Goal: Check status: Check status

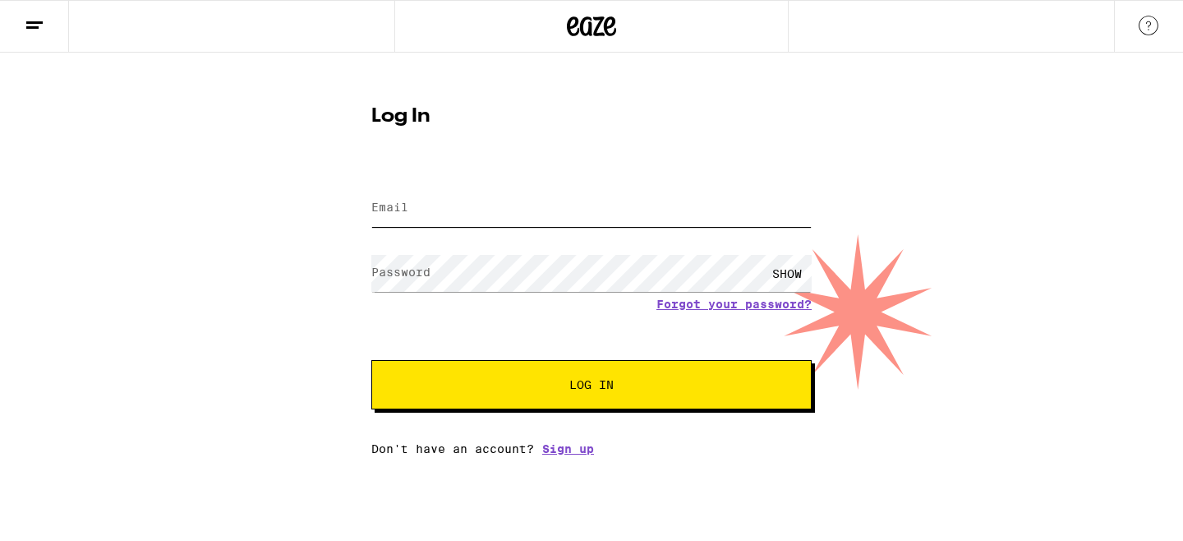
click at [736, 193] on input "Email" at bounding box center [591, 208] width 440 height 37
type input "[EMAIL_ADDRESS][DOMAIN_NAME]"
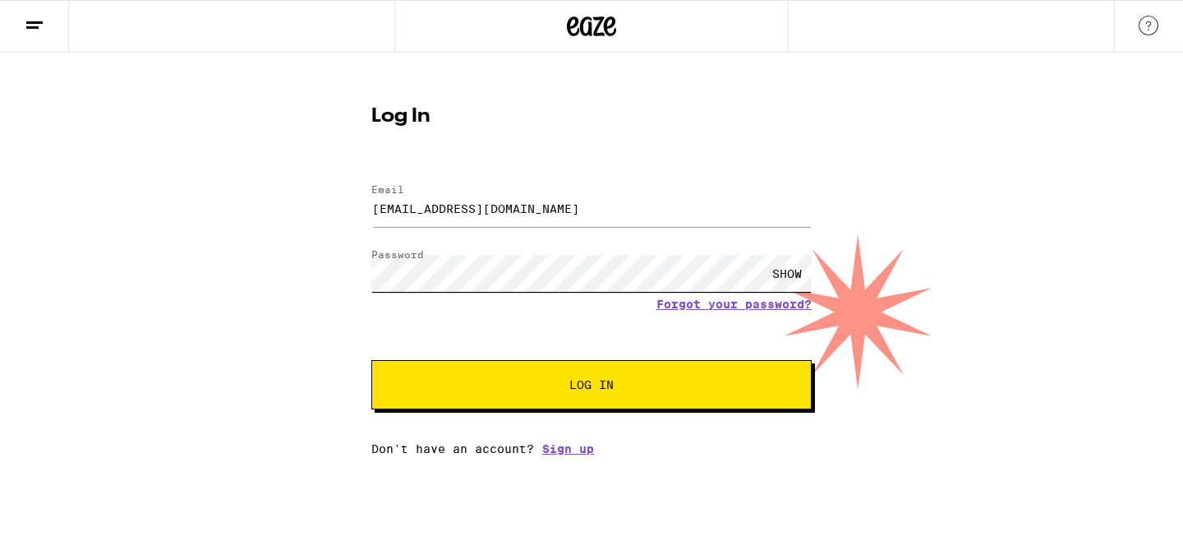
click at [371, 360] on button "Log In" at bounding box center [591, 384] width 440 height 49
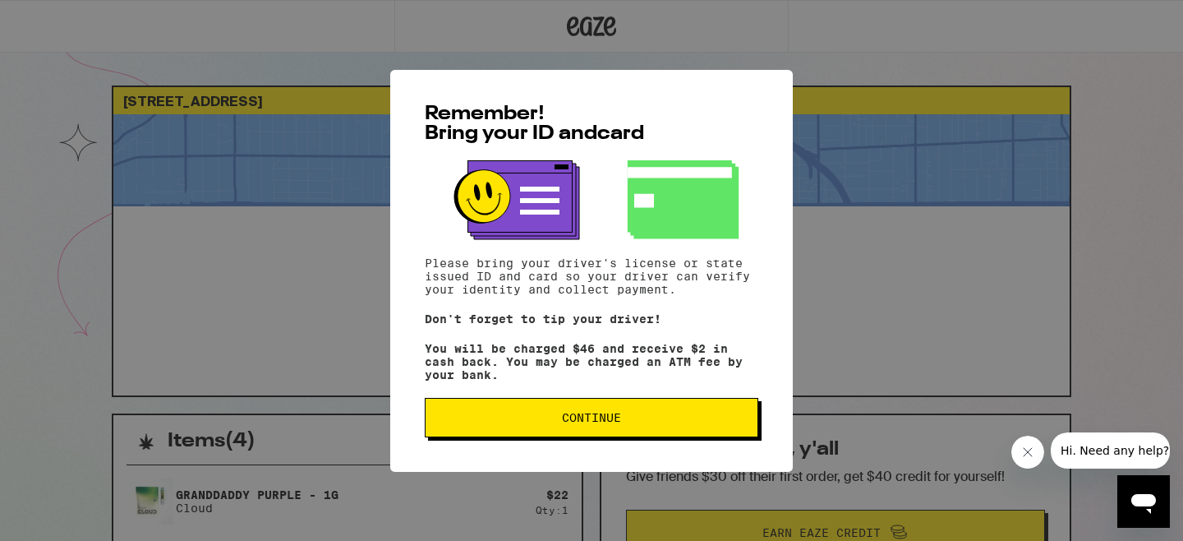
click at [481, 437] on button "Continue" at bounding box center [592, 417] width 334 height 39
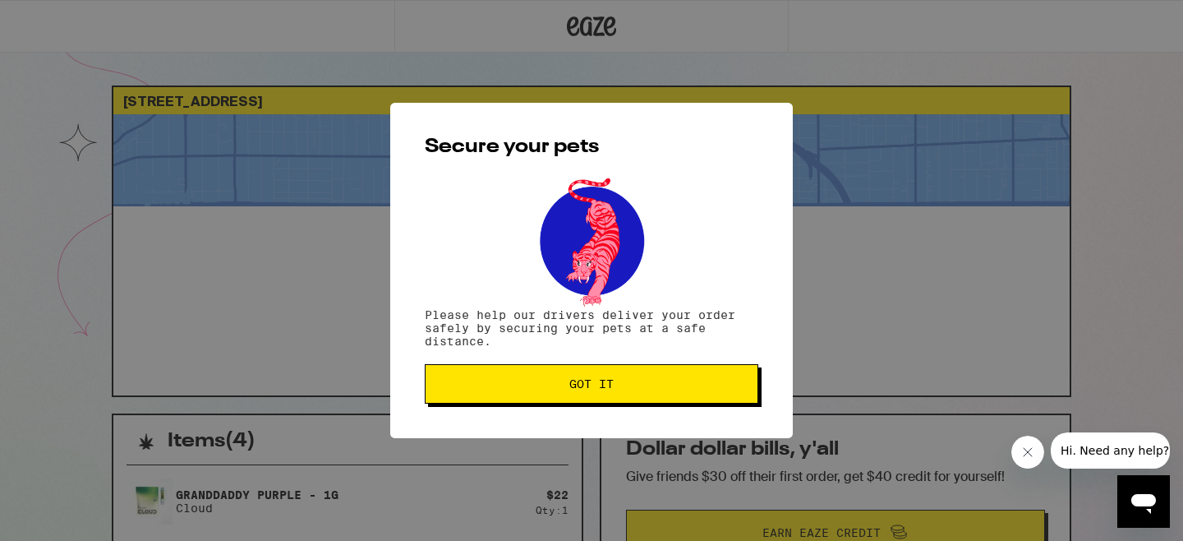
click at [481, 438] on div "Secure your pets Please help our drivers deliver your order safely by securing …" at bounding box center [591, 270] width 403 height 335
click at [505, 409] on div "Secure your pets Please help our drivers deliver your order safely by securing …" at bounding box center [591, 270] width 403 height 335
click at [518, 394] on button "Got it" at bounding box center [592, 383] width 334 height 39
